Goal: Communication & Community: Share content

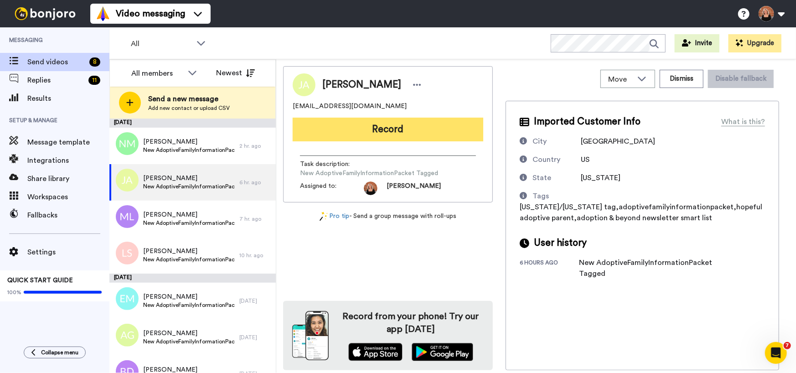
click at [392, 129] on button "Record" at bounding box center [388, 130] width 191 height 24
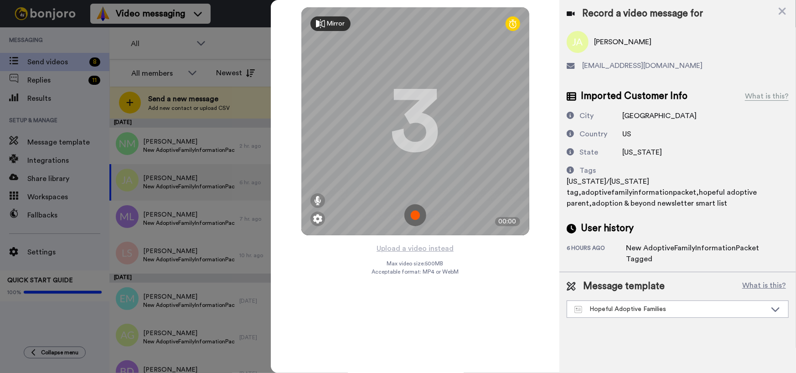
click at [417, 217] on img at bounding box center [415, 215] width 22 height 22
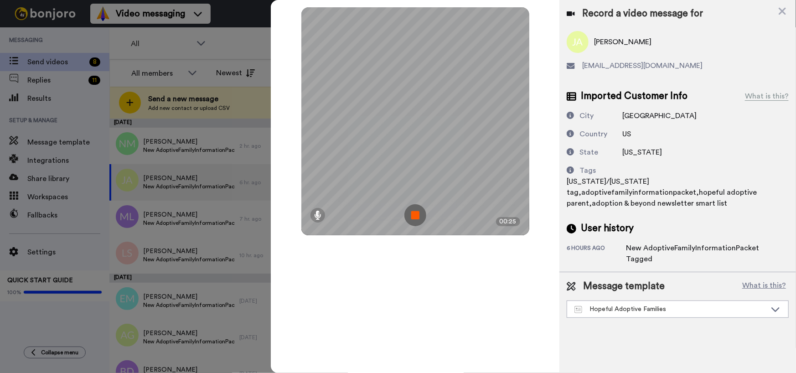
click at [416, 222] on img at bounding box center [415, 215] width 22 height 22
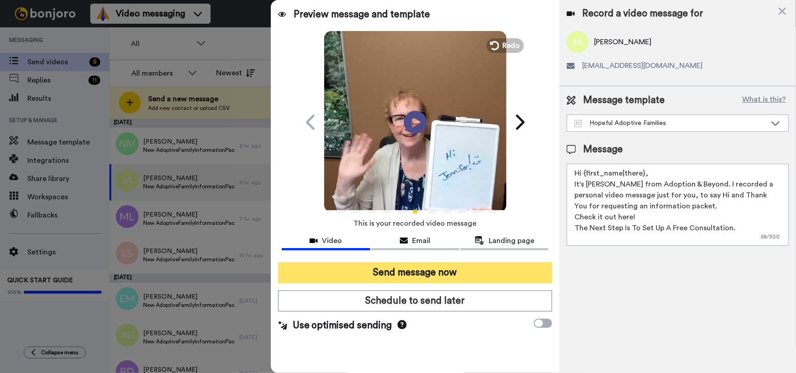
click at [414, 268] on button "Send message now" at bounding box center [415, 272] width 274 height 21
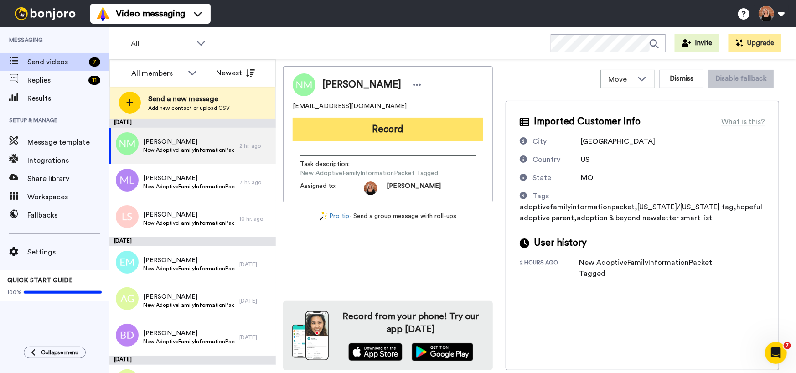
click at [407, 131] on button "Record" at bounding box center [388, 130] width 191 height 24
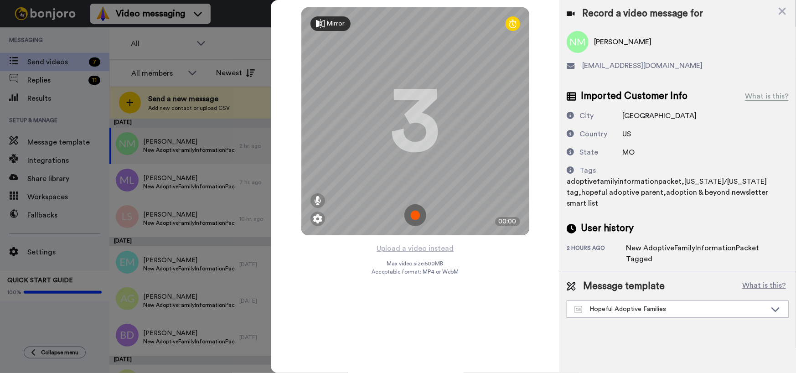
click at [418, 215] on img at bounding box center [415, 215] width 22 height 22
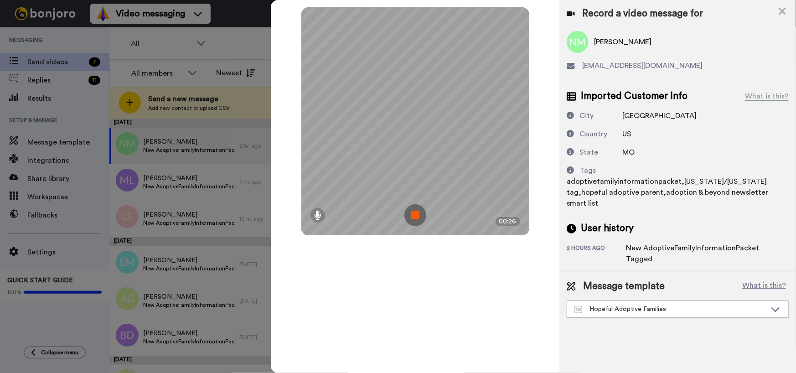
click at [418, 215] on img at bounding box center [415, 215] width 22 height 22
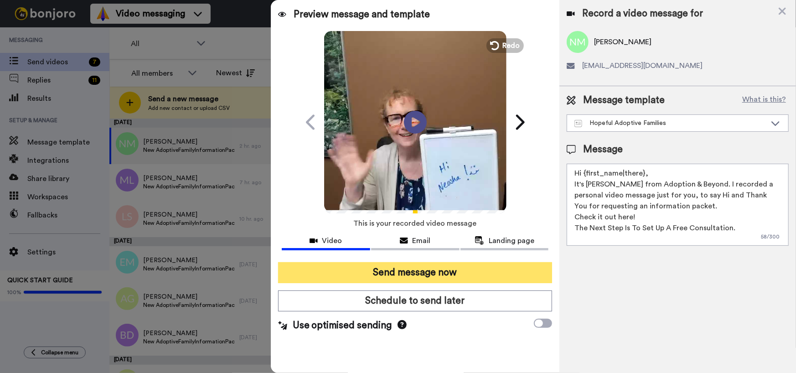
click at [428, 273] on button "Send message now" at bounding box center [415, 272] width 274 height 21
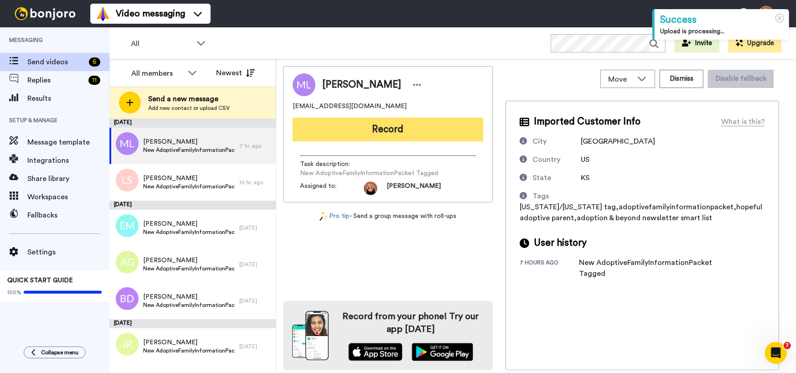
click at [390, 129] on button "Record" at bounding box center [388, 130] width 191 height 24
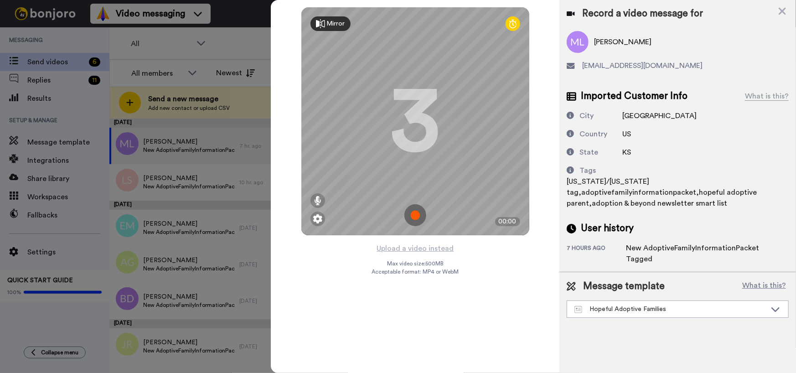
click at [419, 216] on img at bounding box center [415, 215] width 22 height 22
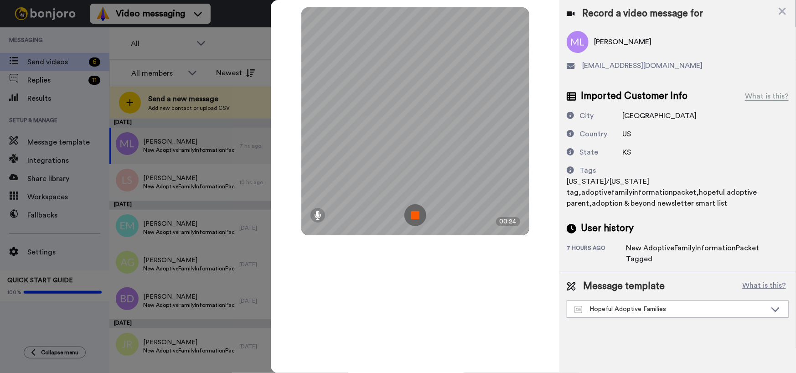
click at [419, 216] on img at bounding box center [415, 215] width 22 height 22
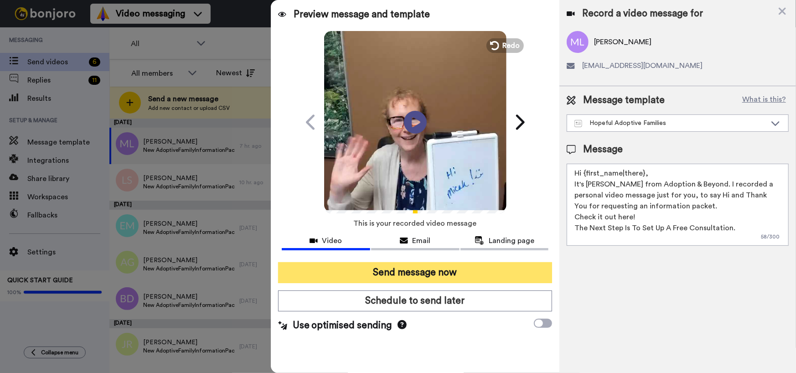
click at [416, 269] on button "Send message now" at bounding box center [415, 272] width 274 height 21
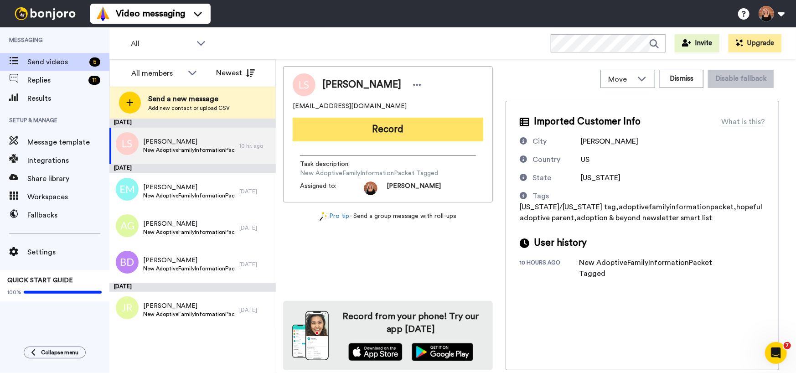
click at [375, 134] on button "Record" at bounding box center [388, 130] width 191 height 24
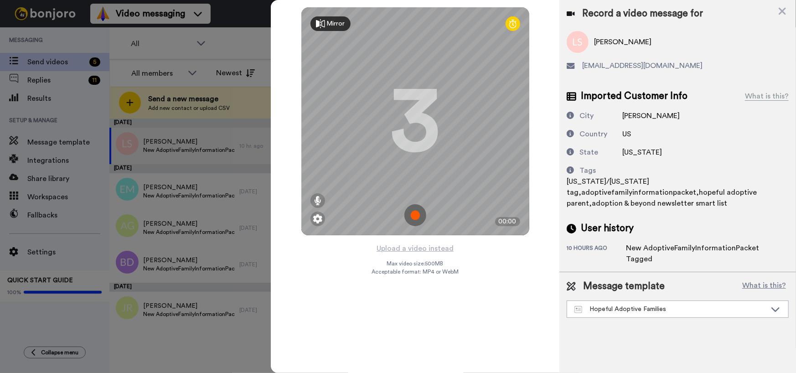
click at [416, 212] on img at bounding box center [415, 215] width 22 height 22
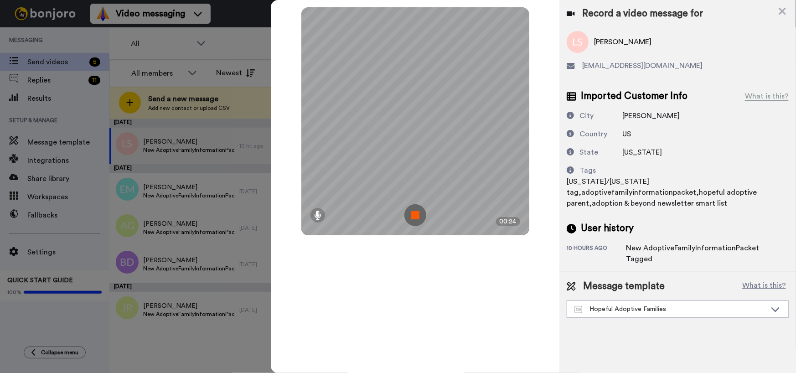
click at [416, 212] on img at bounding box center [415, 215] width 22 height 22
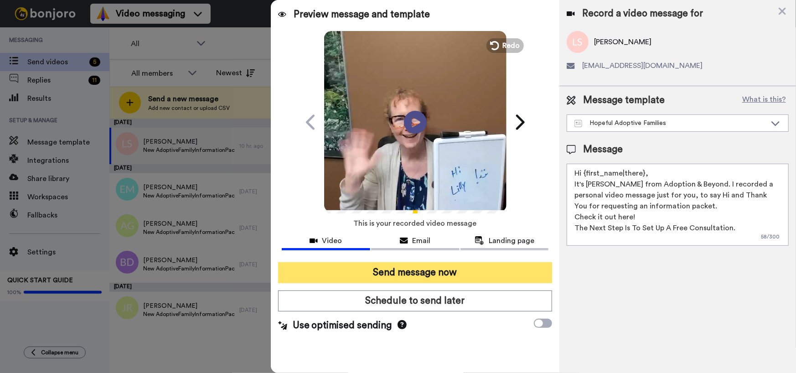
click at [383, 273] on button "Send message now" at bounding box center [415, 272] width 274 height 21
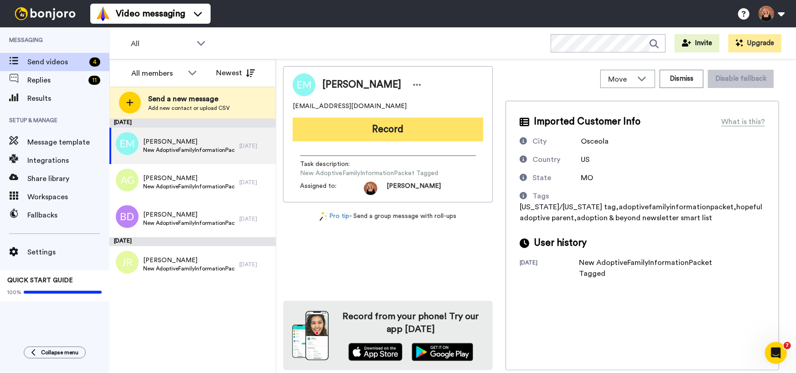
click at [414, 131] on button "Record" at bounding box center [388, 130] width 191 height 24
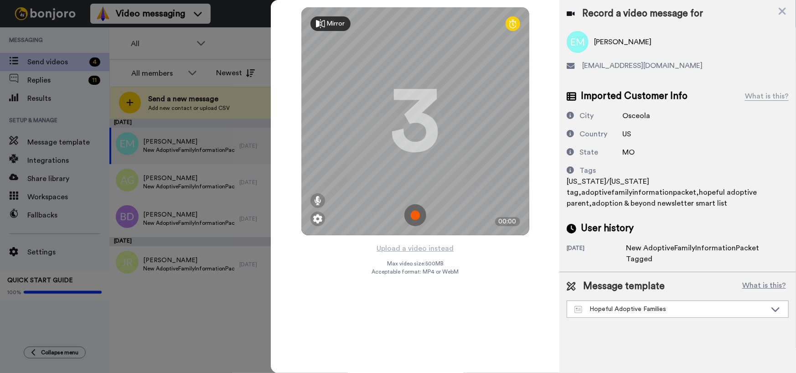
click at [419, 218] on img at bounding box center [415, 215] width 22 height 22
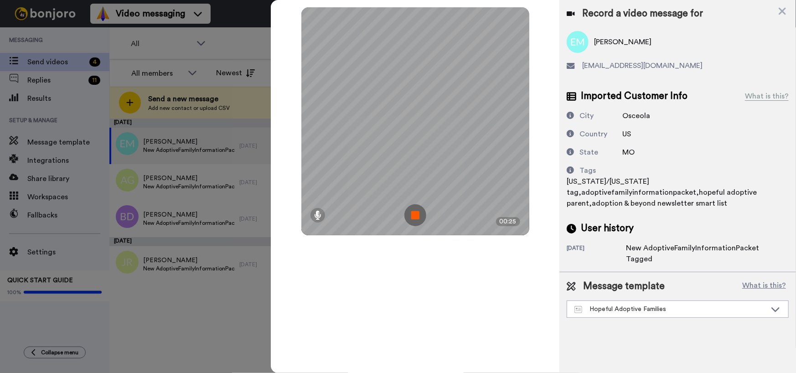
click at [419, 218] on img at bounding box center [415, 215] width 22 height 22
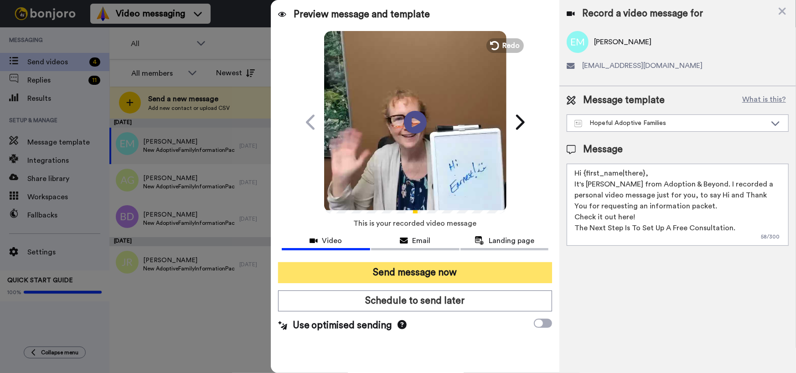
click at [412, 271] on button "Send message now" at bounding box center [415, 272] width 274 height 21
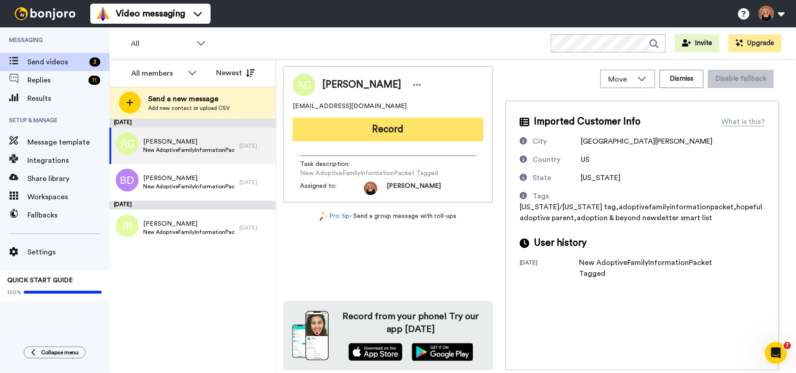
click at [387, 133] on button "Record" at bounding box center [388, 130] width 191 height 24
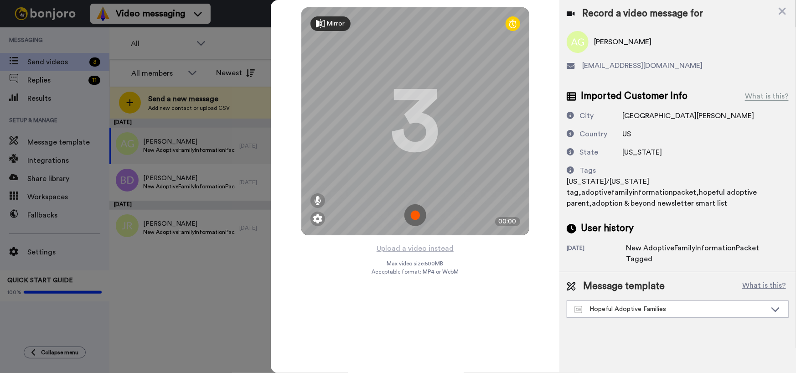
click at [421, 212] on img at bounding box center [415, 215] width 22 height 22
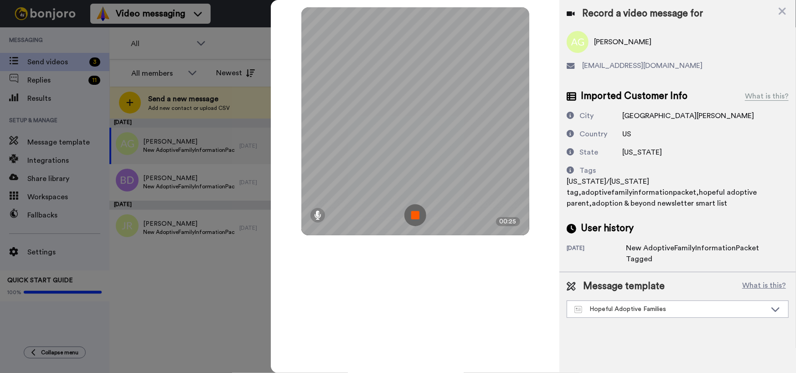
click at [421, 212] on img at bounding box center [415, 215] width 22 height 22
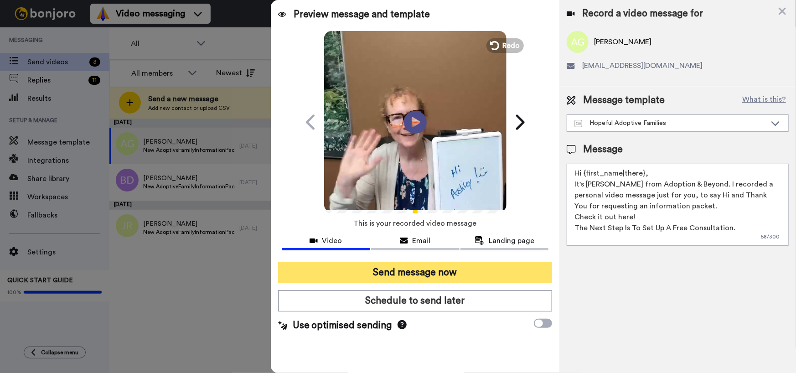
click at [406, 274] on button "Send message now" at bounding box center [415, 272] width 274 height 21
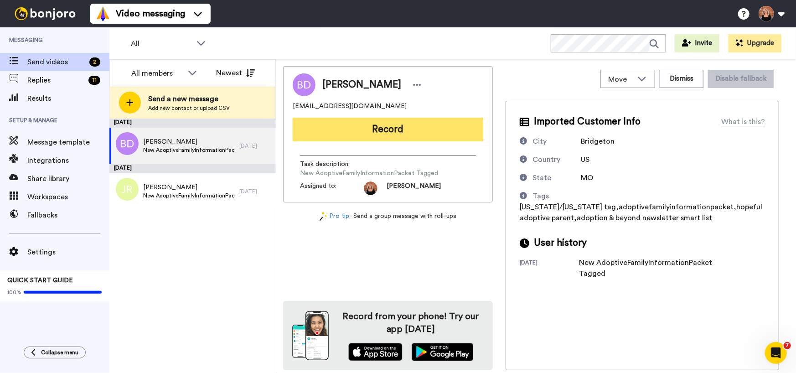
click at [365, 131] on button "Record" at bounding box center [388, 130] width 191 height 24
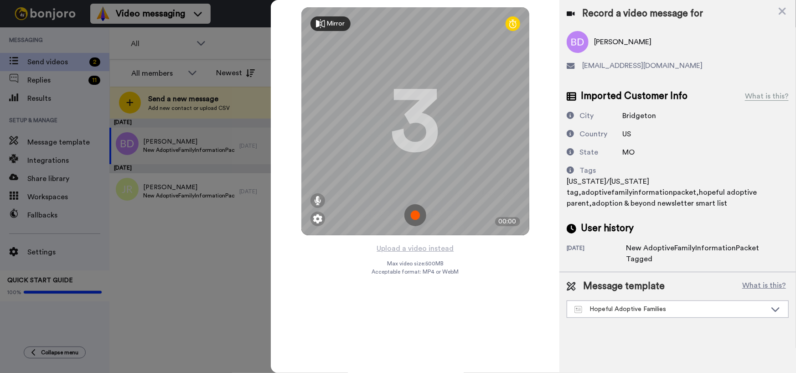
click at [419, 214] on img at bounding box center [415, 215] width 22 height 22
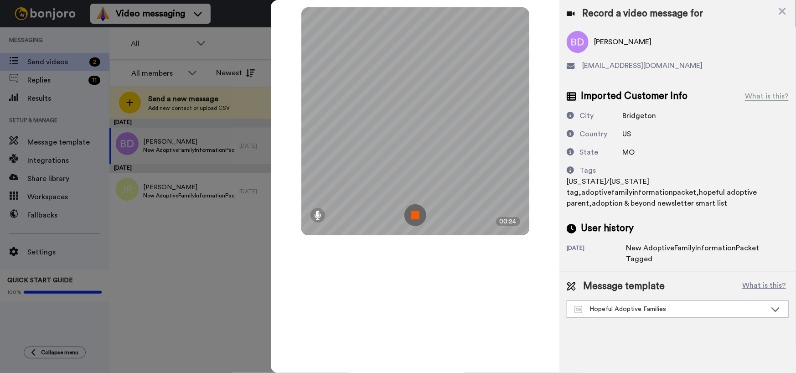
click at [419, 214] on img at bounding box center [415, 215] width 22 height 22
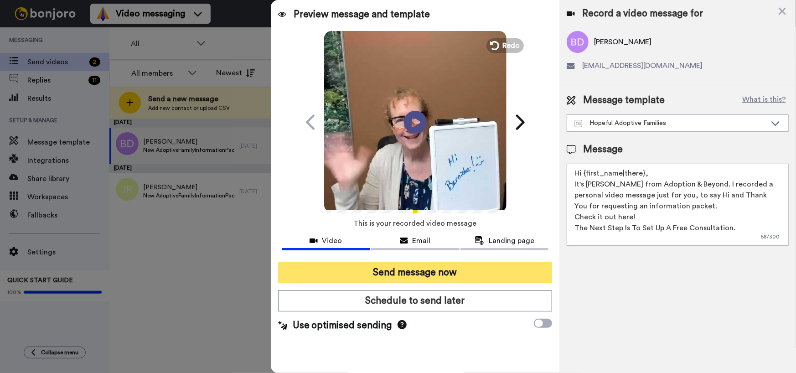
click at [385, 273] on button "Send message now" at bounding box center [415, 272] width 274 height 21
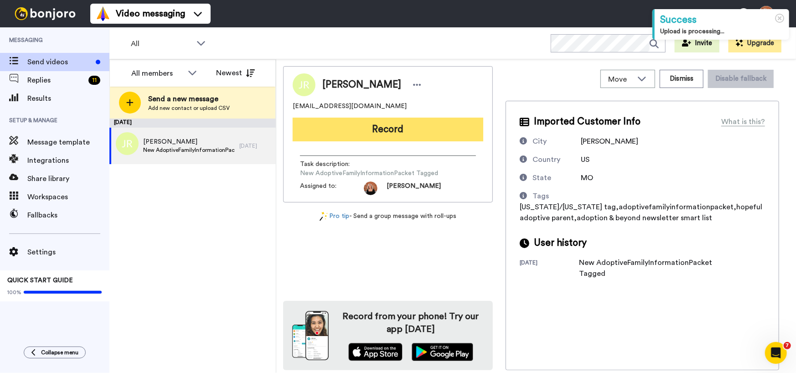
click at [401, 136] on button "Record" at bounding box center [388, 130] width 191 height 24
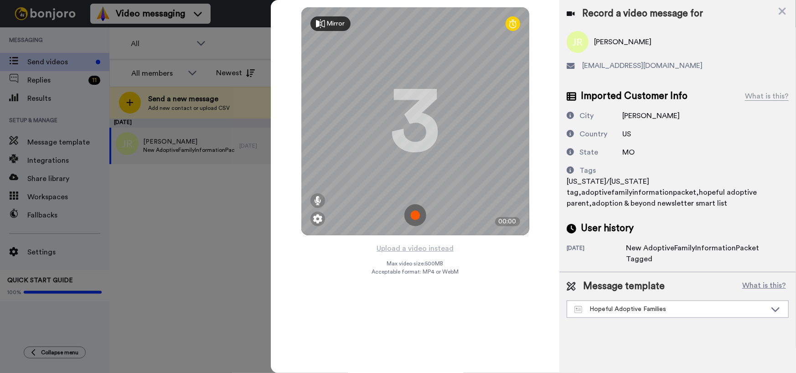
click at [417, 217] on img at bounding box center [415, 215] width 22 height 22
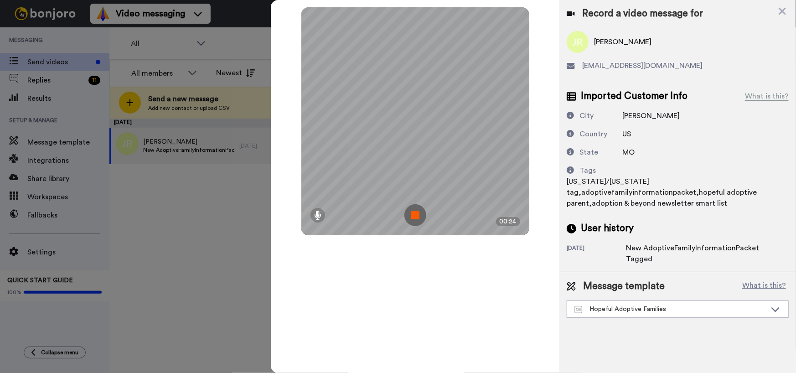
click at [417, 217] on img at bounding box center [415, 215] width 22 height 22
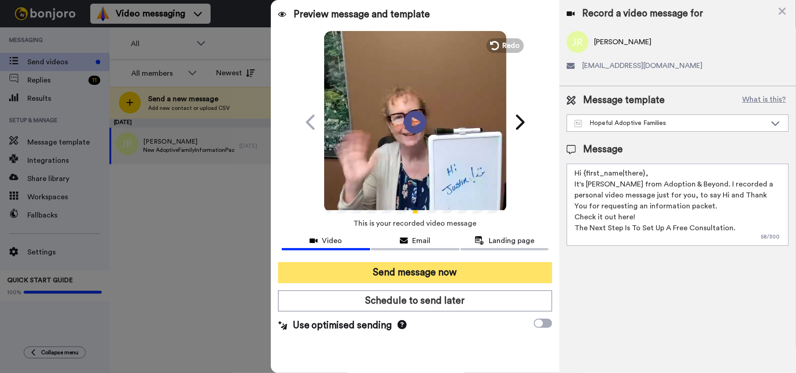
click at [414, 269] on button "Send message now" at bounding box center [415, 272] width 274 height 21
